Goal: Navigation & Orientation: Find specific page/section

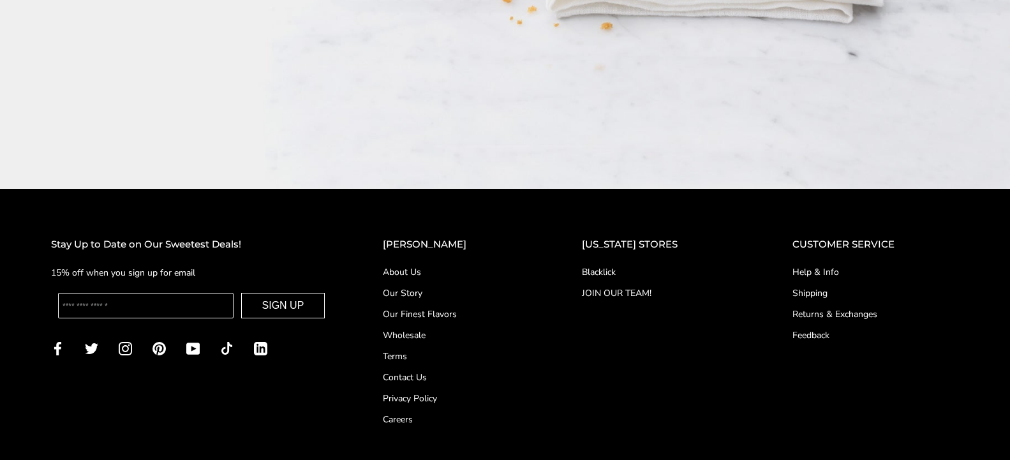
scroll to position [2305, 0]
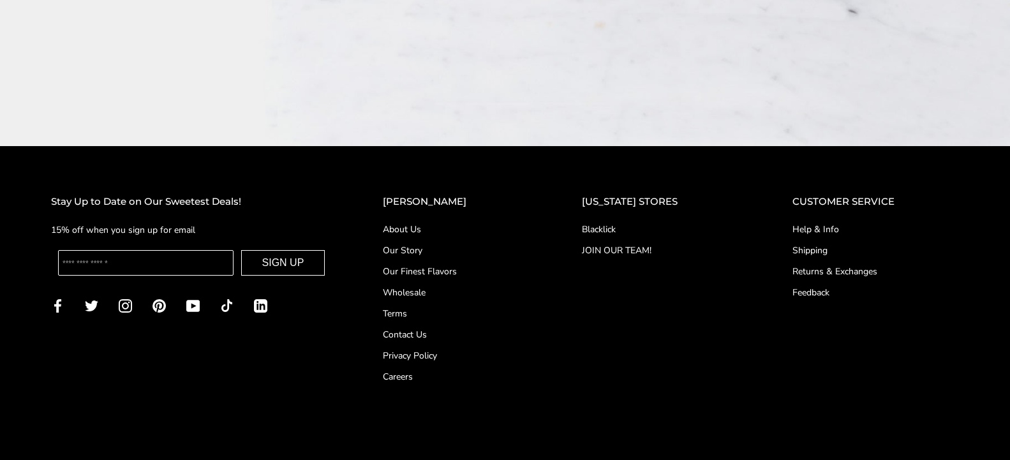
click at [428, 244] on link "Our Story" at bounding box center [457, 250] width 148 height 13
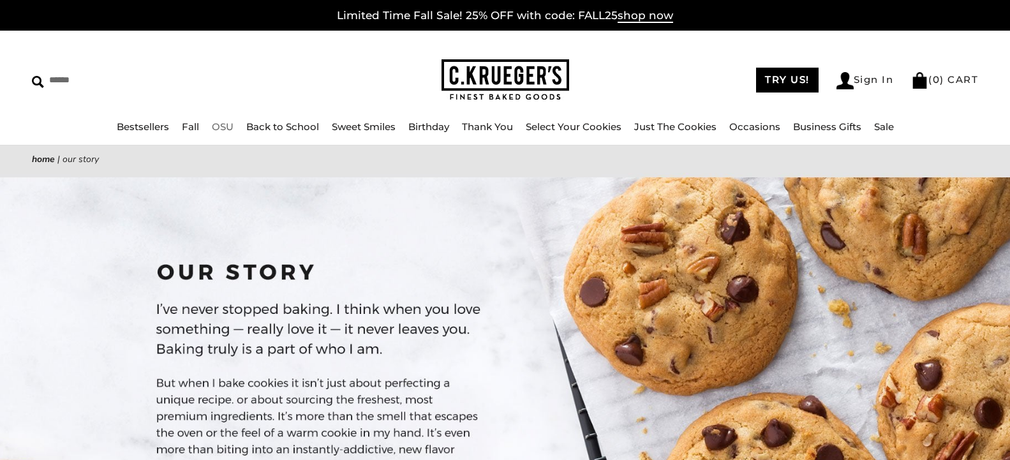
click at [212, 122] on link "OSU" at bounding box center [223, 127] width 22 height 12
